Goal: Information Seeking & Learning: Learn about a topic

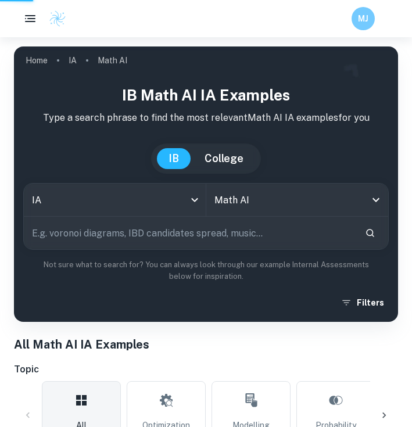
scroll to position [329, 0]
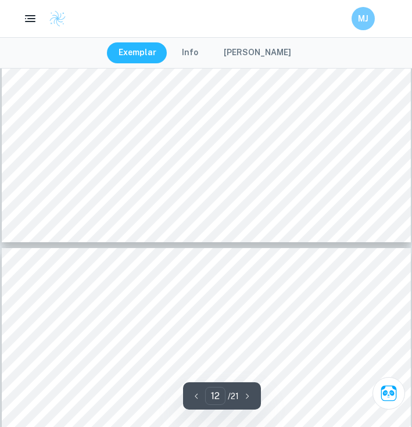
scroll to position [6456, 0]
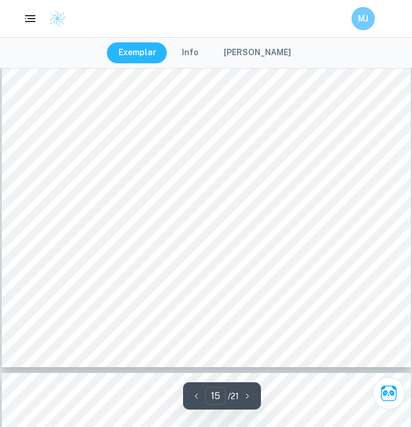
scroll to position [8005, 1]
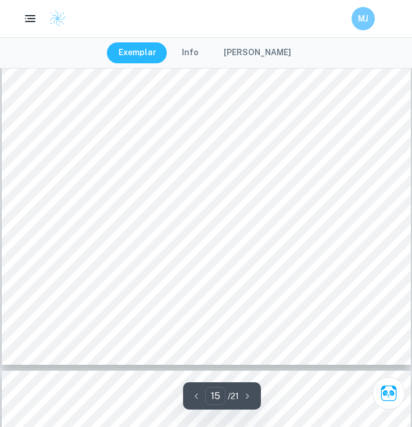
type input "16"
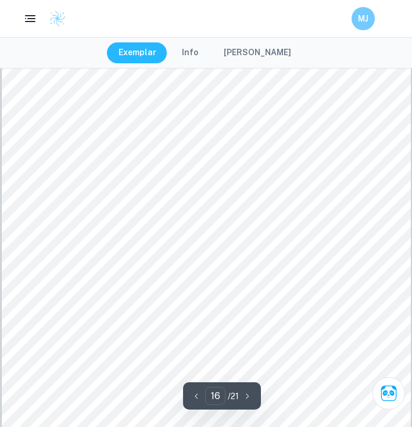
scroll to position [0, 0]
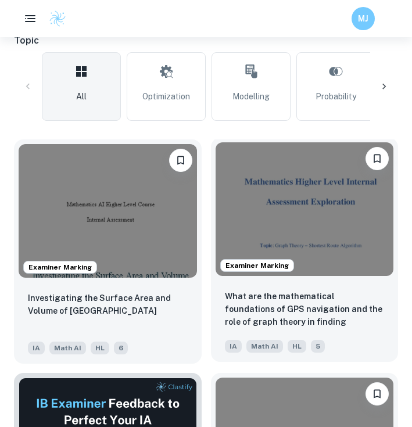
click at [300, 190] on img at bounding box center [305, 209] width 178 height 134
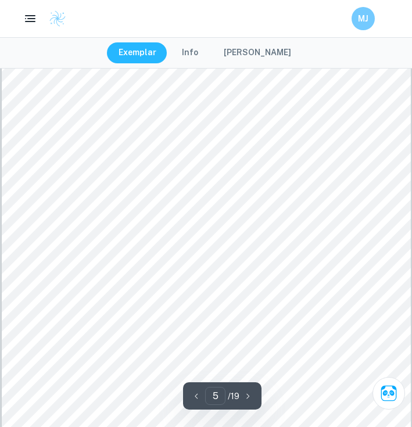
scroll to position [2326, 1]
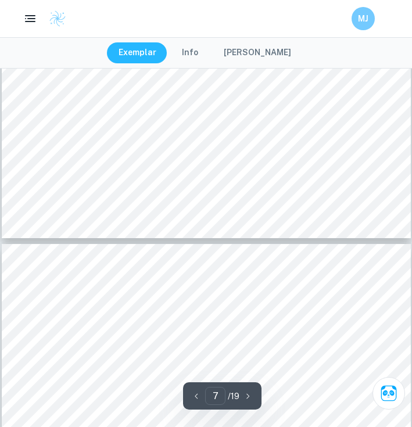
type input "8"
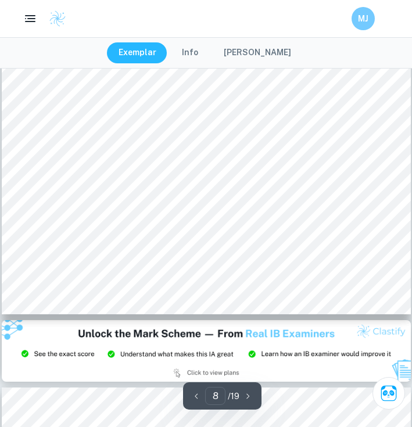
scroll to position [4183, 1]
